Goal: Use online tool/utility: Utilize a website feature to perform a specific function

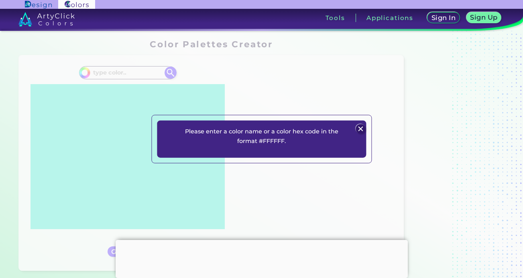
click at [364, 126] on img at bounding box center [361, 129] width 10 height 10
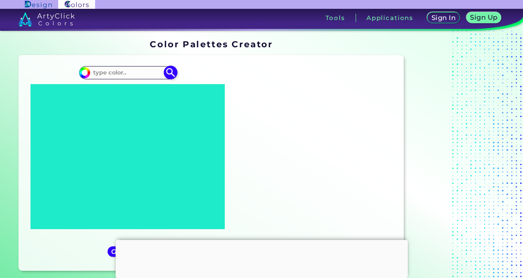
click at [139, 75] on input at bounding box center [127, 72] width 75 height 11
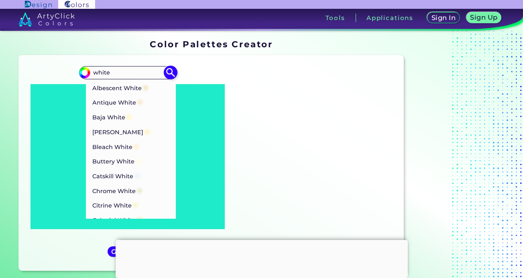
type input "white"
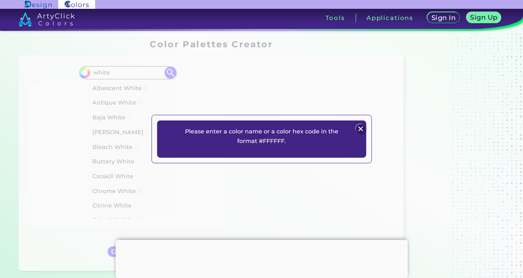
click at [359, 126] on img at bounding box center [361, 129] width 10 height 10
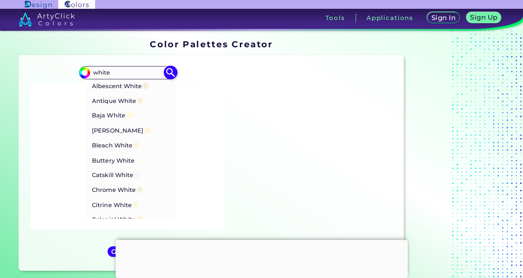
click at [118, 175] on p "Catskill White ◉" at bounding box center [116, 174] width 49 height 15
type input "#eef6f7"
type input "#EEF6F7"
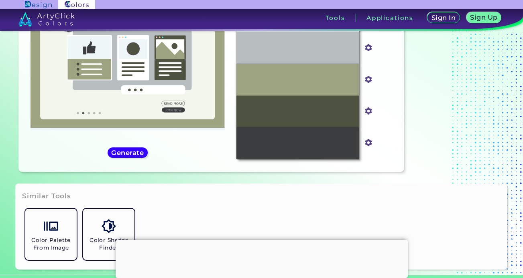
scroll to position [102, 0]
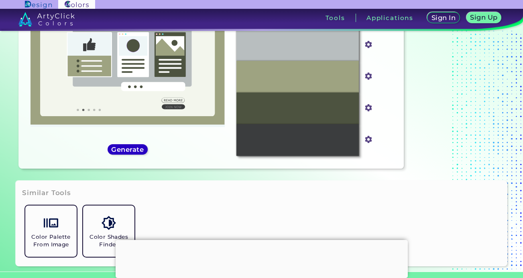
click at [127, 153] on div "Generate" at bounding box center [128, 149] width 36 height 9
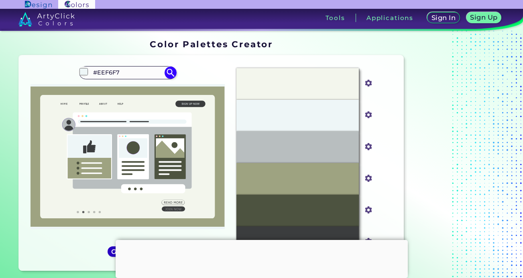
scroll to position [0, 0]
click at [138, 69] on input "#EEF6F7" at bounding box center [127, 72] width 75 height 11
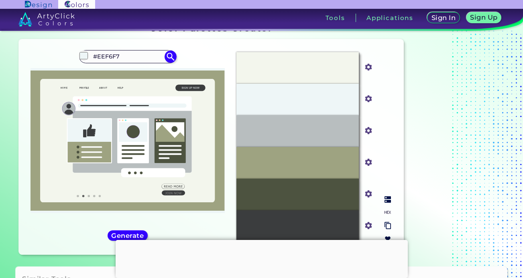
click at [306, 93] on div "#EEF6F7" at bounding box center [297, 100] width 122 height 32
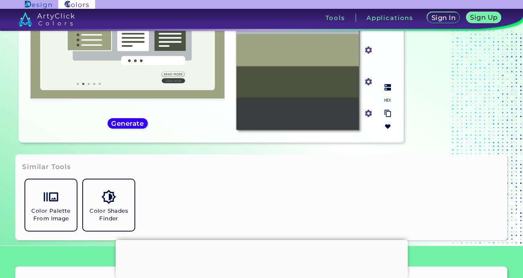
scroll to position [0, 0]
